Goal: Unclear: Browse casually

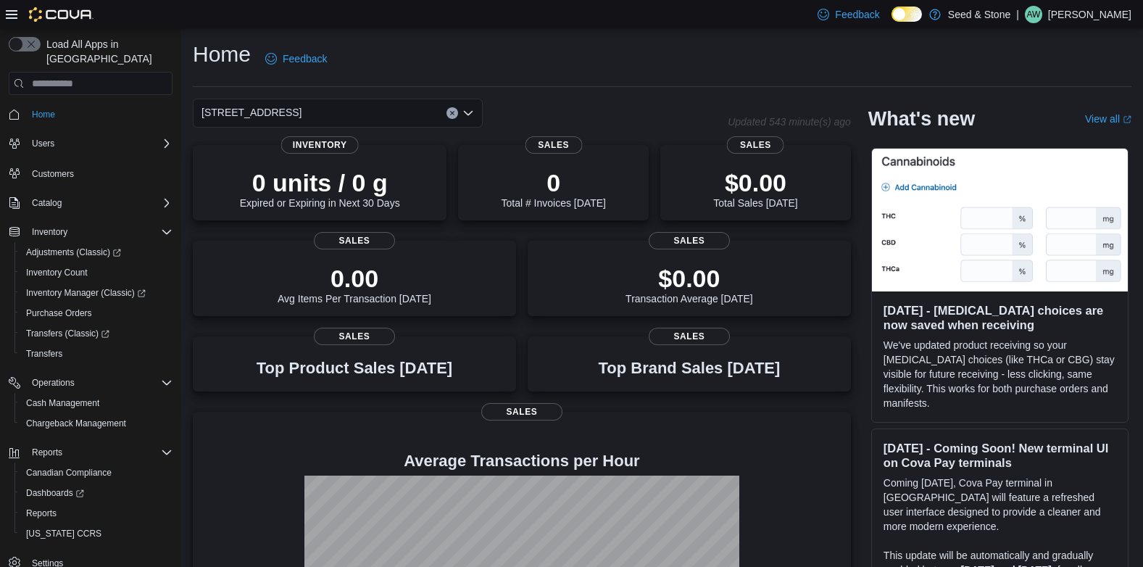
scroll to position [152, 0]
